Goal: Task Accomplishment & Management: Use online tool/utility

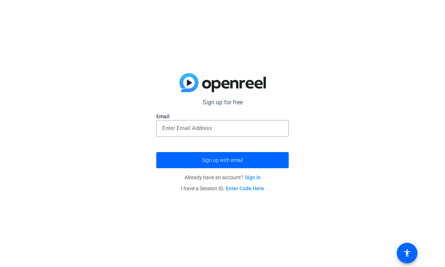
click at [227, 126] on input "email" at bounding box center [222, 128] width 121 height 9
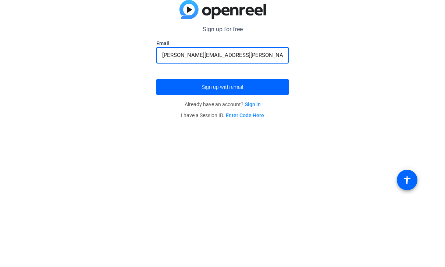
type input "[PERSON_NAME][EMAIL_ADDRESS][PERSON_NAME][DOMAIN_NAME]"
click at [267, 151] on span "submit" at bounding box center [222, 160] width 132 height 18
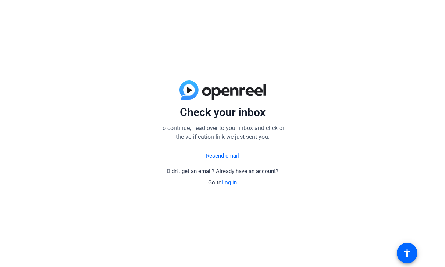
click at [235, 157] on link "Resend email" at bounding box center [222, 156] width 33 height 8
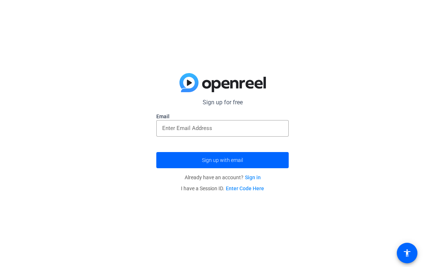
click at [254, 132] on input "email" at bounding box center [222, 128] width 121 height 9
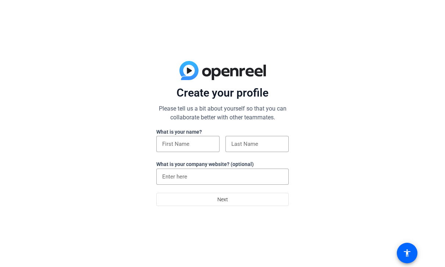
click at [190, 149] on input at bounding box center [187, 144] width 51 height 9
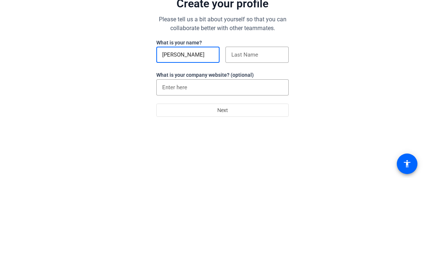
type input "[PERSON_NAME]"
click at [262, 140] on input at bounding box center [256, 144] width 51 height 9
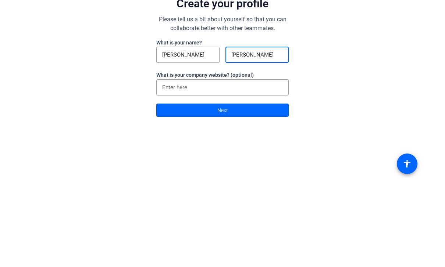
type input "[PERSON_NAME]"
click at [264, 172] on input at bounding box center [222, 176] width 121 height 9
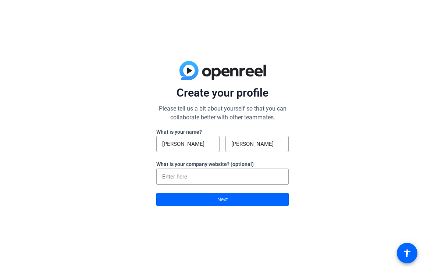
click at [245, 202] on span at bounding box center [223, 200] width 132 height 18
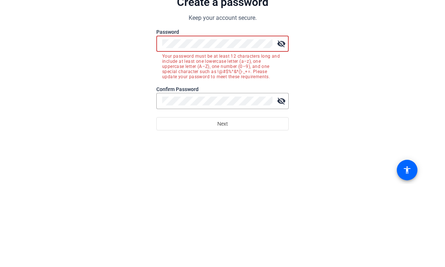
click at [282, 120] on mat-icon "visibility_off" at bounding box center [281, 127] width 15 height 15
click at [160, 119] on div "visibility" at bounding box center [222, 127] width 132 height 16
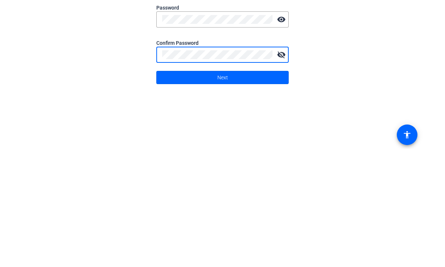
click at [251, 187] on span at bounding box center [223, 196] width 132 height 18
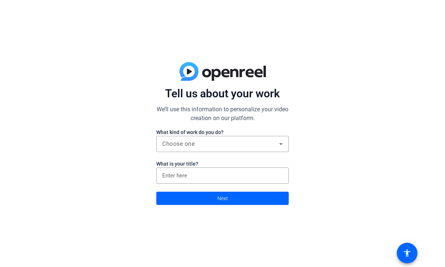
click at [239, 203] on span at bounding box center [223, 199] width 132 height 18
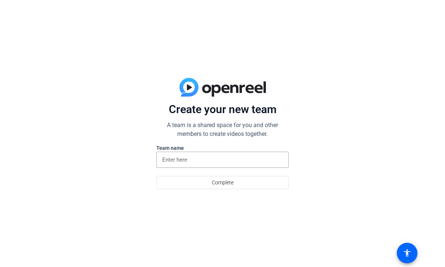
click at [250, 185] on span at bounding box center [223, 183] width 132 height 18
click at [256, 152] on div at bounding box center [222, 160] width 121 height 16
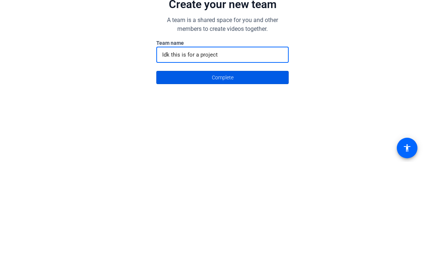
type input "Idk this is for a project"
click at [246, 174] on span at bounding box center [223, 183] width 132 height 18
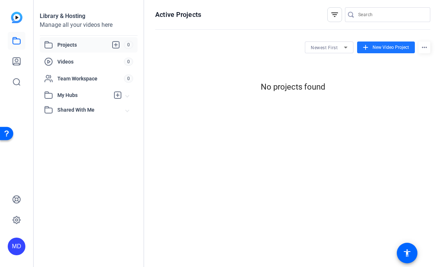
click at [395, 47] on span "New Video Project" at bounding box center [390, 47] width 36 height 7
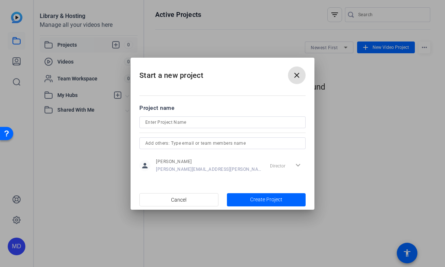
click at [272, 121] on input at bounding box center [222, 122] width 154 height 9
type input "Cell Structure and Functions Project"
click at [280, 200] on span "Create Project" at bounding box center [266, 200] width 32 height 8
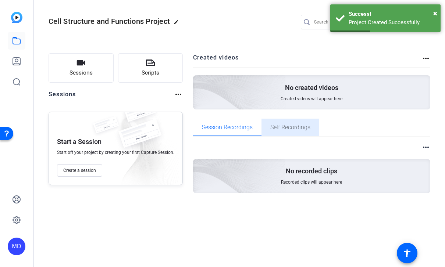
click at [296, 132] on span "Self Recordings" at bounding box center [290, 128] width 40 height 18
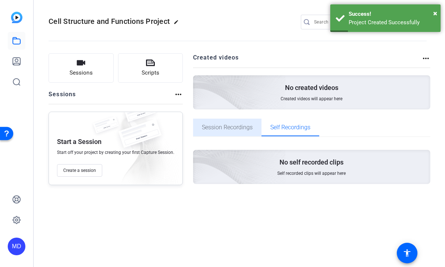
click at [229, 131] on span "Session Recordings" at bounding box center [227, 128] width 51 height 18
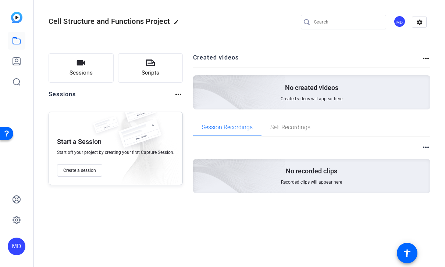
click at [136, 72] on button "Scripts" at bounding box center [150, 67] width 65 height 29
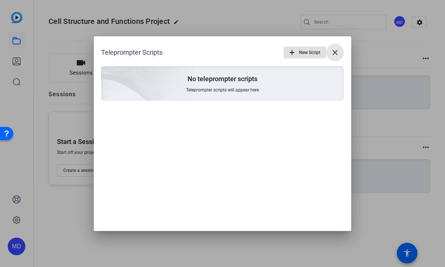
click at [332, 55] on mat-icon "close" at bounding box center [335, 52] width 9 height 9
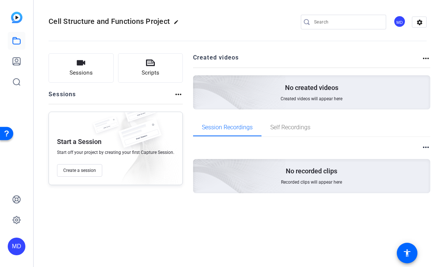
click at [78, 61] on icon "button" at bounding box center [81, 62] width 8 height 5
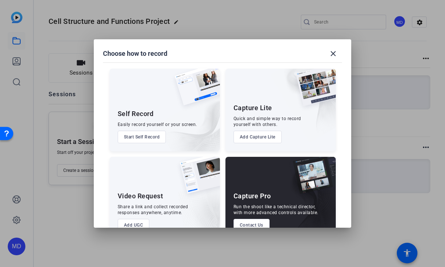
click at [137, 131] on button "Start Self Record" at bounding box center [142, 137] width 49 height 13
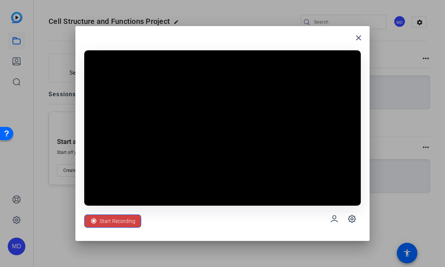
click at [332, 165] on video at bounding box center [222, 128] width 277 height 156
click at [277, 1] on div at bounding box center [222, 133] width 445 height 267
click at [16, 15] on div at bounding box center [222, 133] width 445 height 267
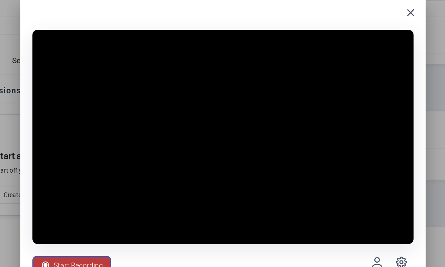
click at [100, 214] on span "Start Recording" at bounding box center [118, 221] width 36 height 14
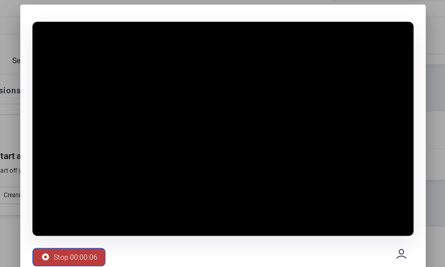
click at [100, 208] on span "Stop 00:00:06" at bounding box center [116, 215] width 32 height 14
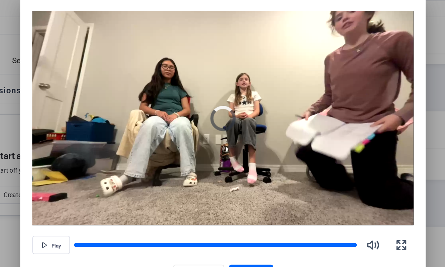
click at [98, 204] on span "Play" at bounding box center [101, 207] width 7 height 6
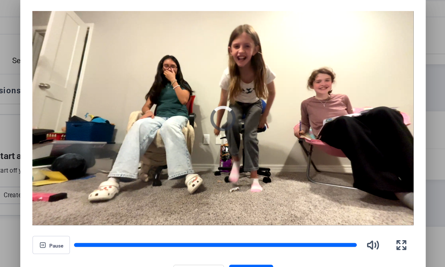
click at [192, 224] on icon at bounding box center [195, 227] width 7 height 7
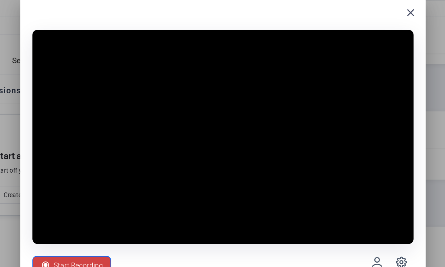
click at [100, 214] on span "Start Recording" at bounding box center [118, 221] width 36 height 14
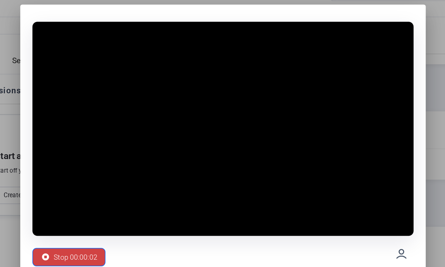
click at [100, 208] on span "Stop 00:00:02" at bounding box center [116, 215] width 32 height 14
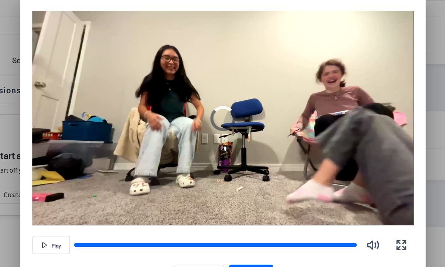
click at [202, 221] on span "Retake" at bounding box center [210, 228] width 16 height 14
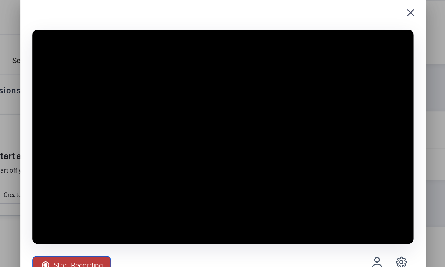
click at [100, 214] on span "Start Recording" at bounding box center [118, 221] width 36 height 14
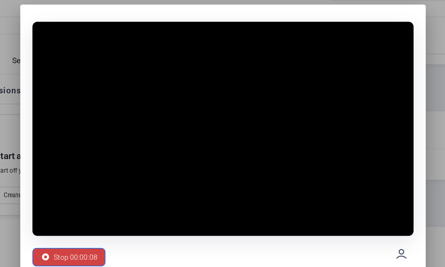
click at [100, 208] on span "Stop 00:00:08" at bounding box center [116, 215] width 32 height 14
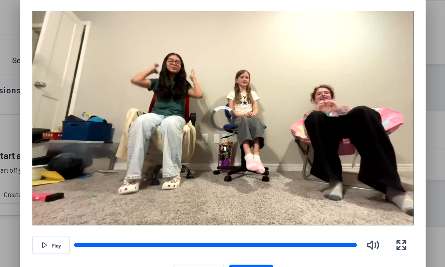
click at [192, 223] on icon at bounding box center [195, 227] width 7 height 9
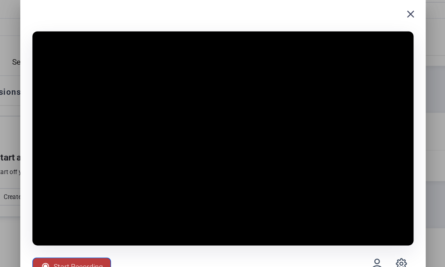
click at [100, 214] on span "Start Recording" at bounding box center [118, 221] width 36 height 14
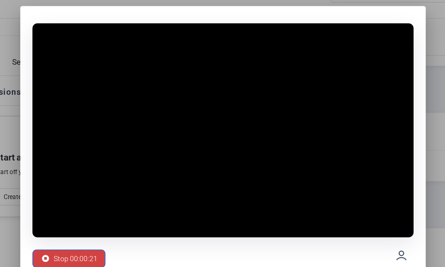
click at [100, 208] on span "Stop 00:00:21" at bounding box center [116, 215] width 32 height 14
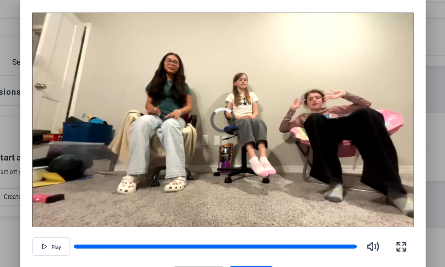
click at [202, 221] on span "Retake" at bounding box center [210, 228] width 16 height 14
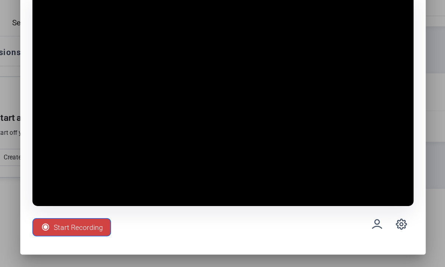
click at [137, 209] on div at bounding box center [222, 133] width 445 height 267
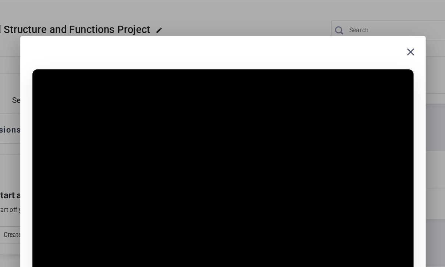
click at [354, 37] on mat-icon "close" at bounding box center [358, 37] width 9 height 9
